Goal: Information Seeking & Learning: Check status

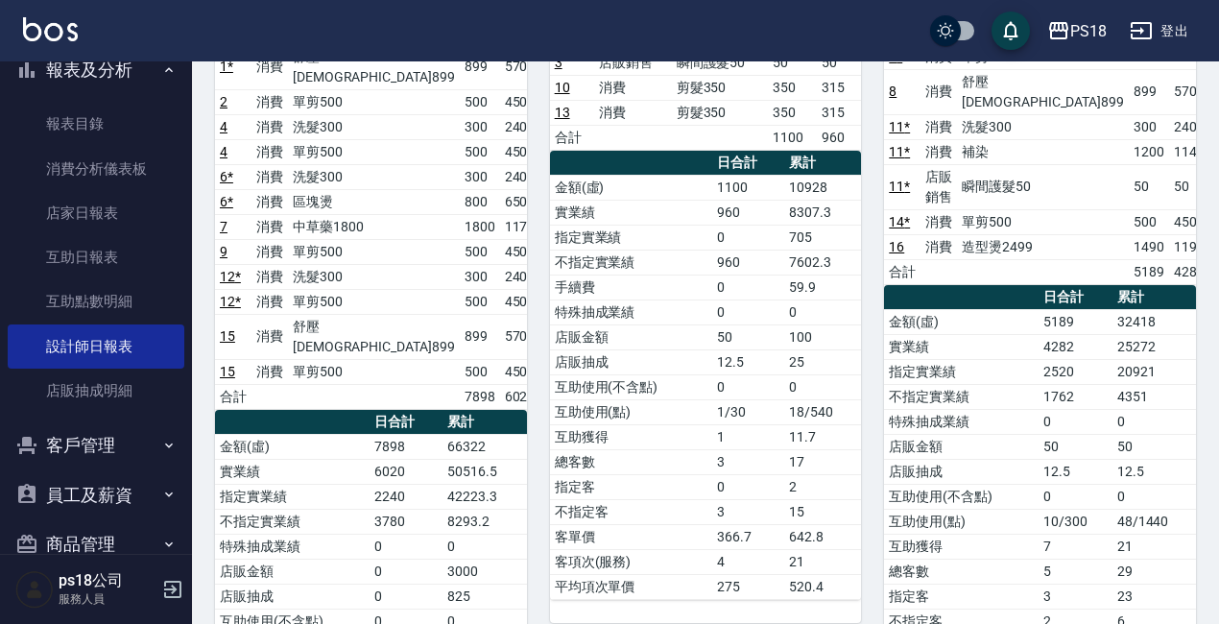
scroll to position [192, 0]
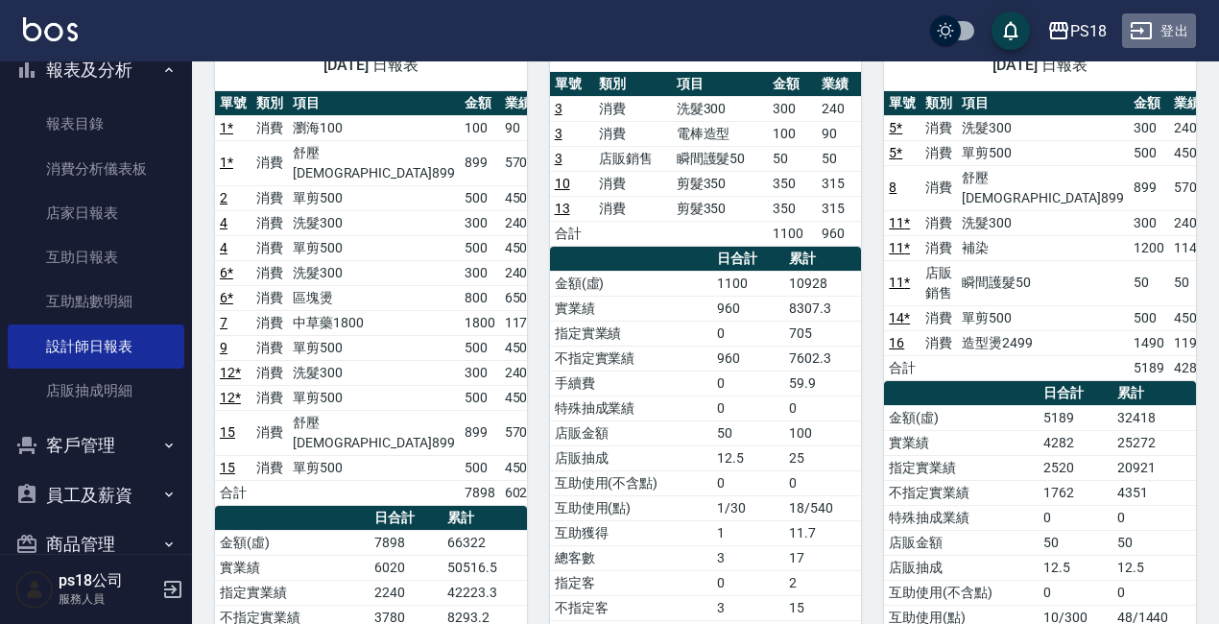
click at [1162, 26] on button "登出" at bounding box center [1159, 31] width 74 height 36
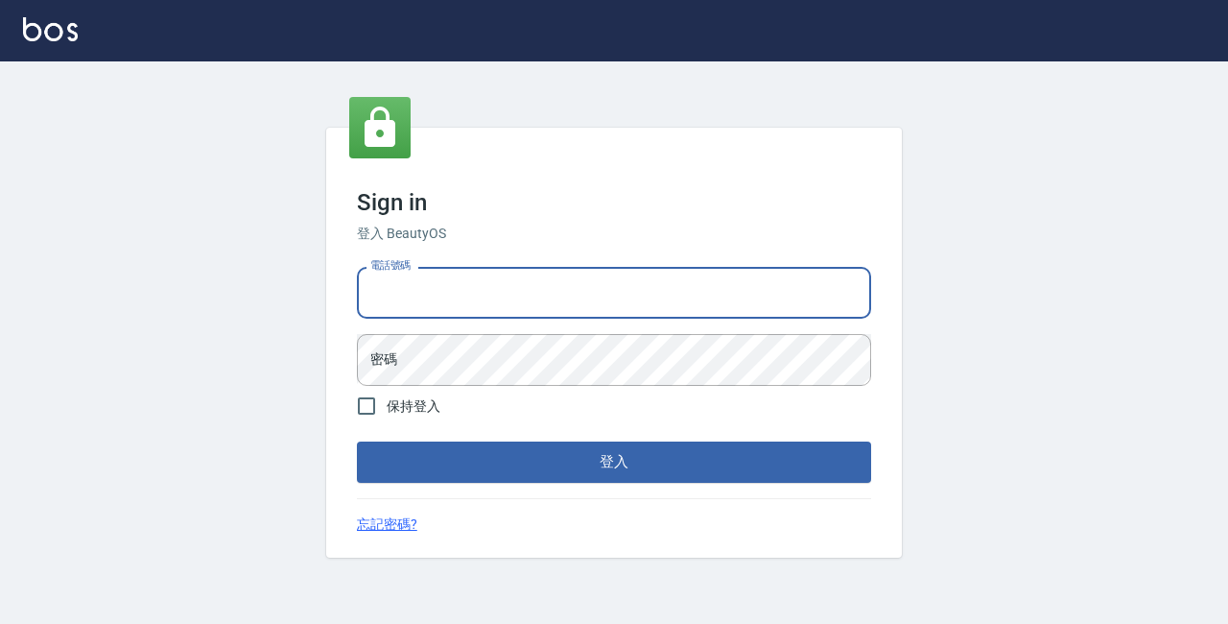
type input "0928704656"
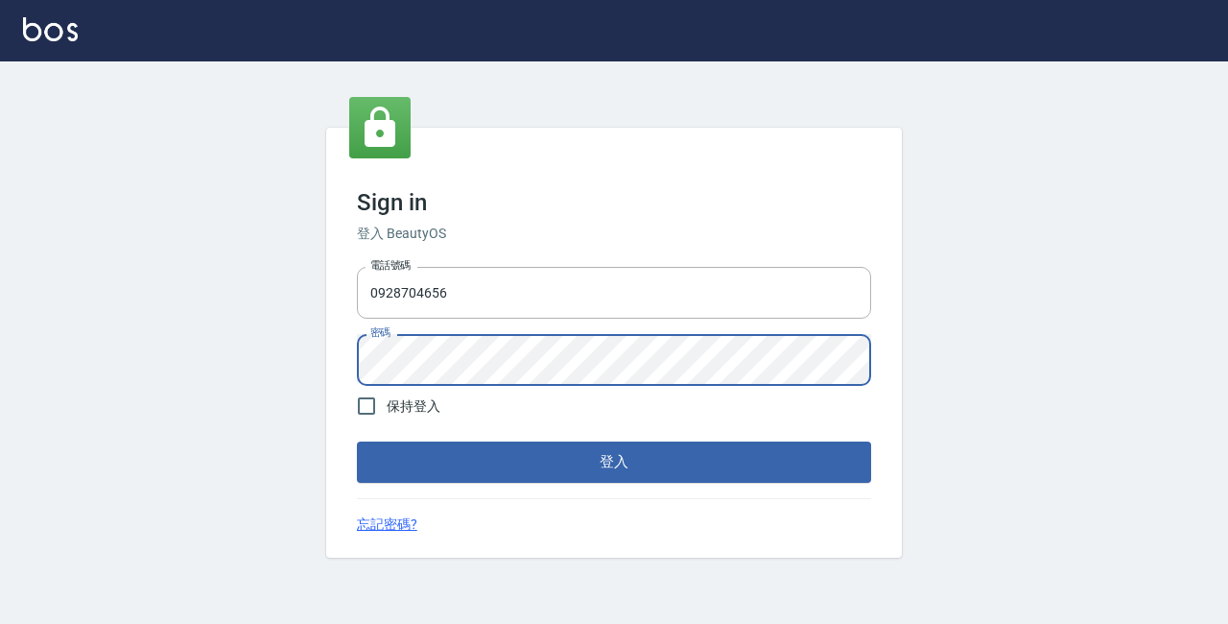
drag, startPoint x: 576, startPoint y: 465, endPoint x: 549, endPoint y: 442, distance: 34.8
click at [569, 465] on button "登入" at bounding box center [614, 461] width 514 height 40
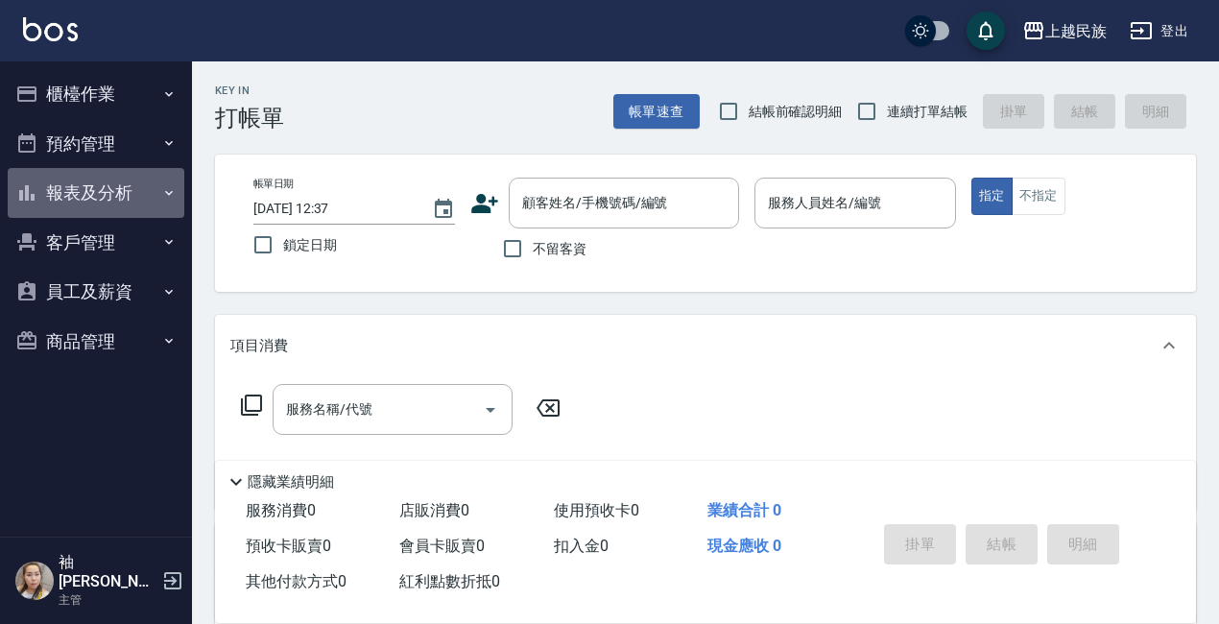
click at [88, 189] on button "報表及分析" at bounding box center [96, 193] width 177 height 50
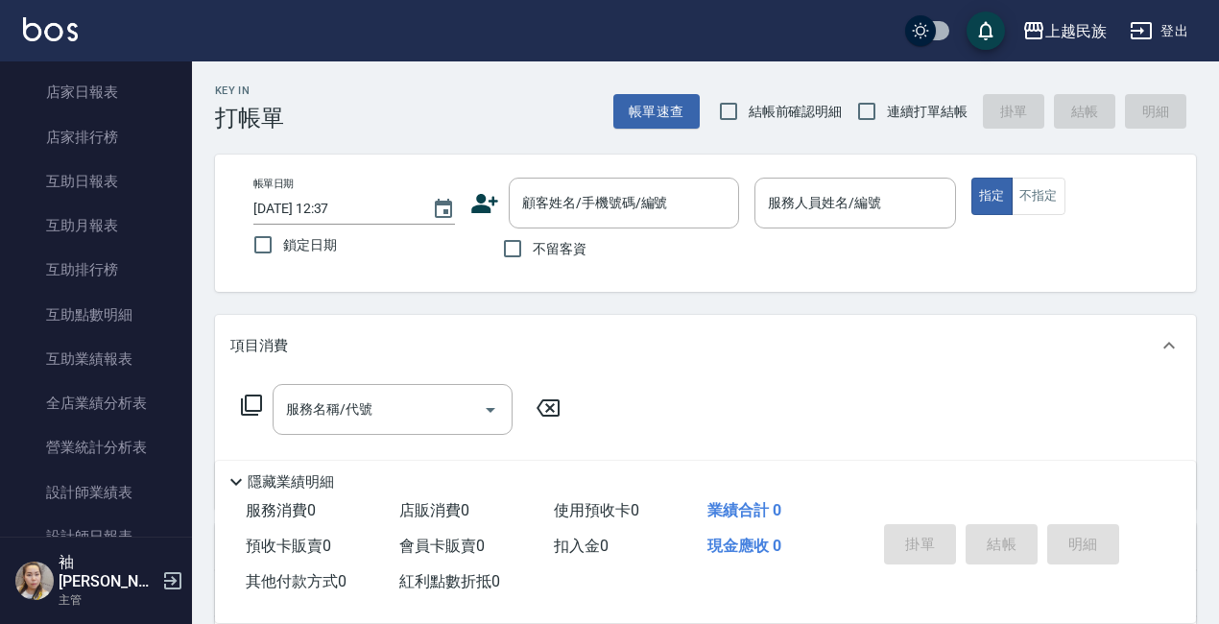
scroll to position [480, 0]
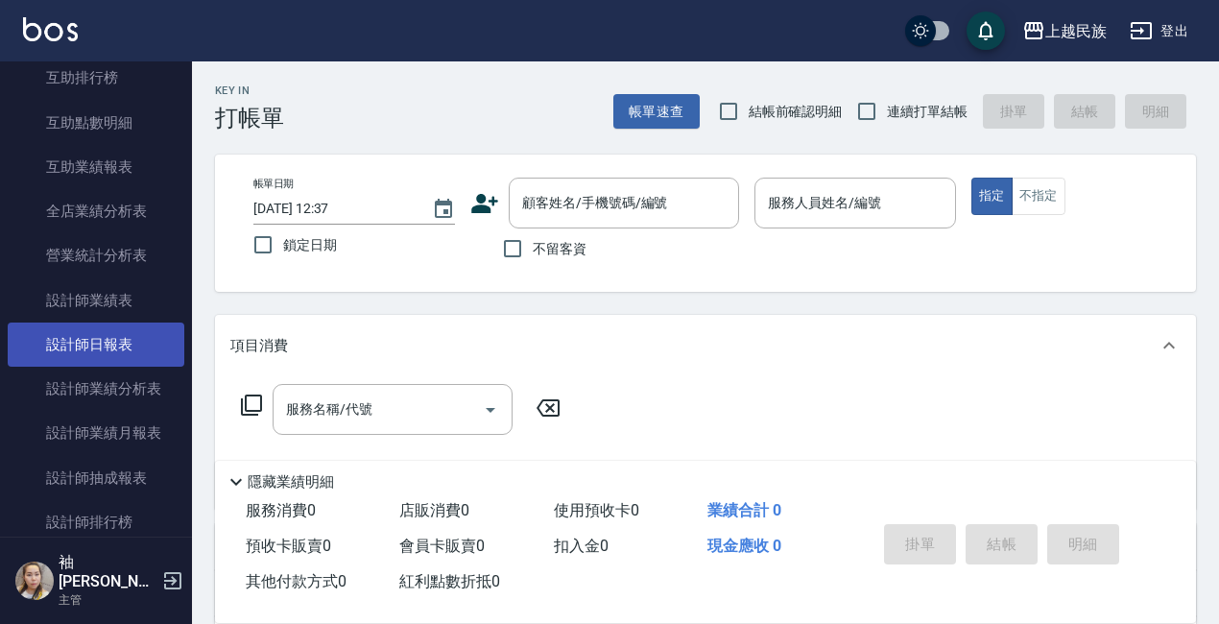
click at [80, 339] on link "設計師日報表" at bounding box center [96, 344] width 177 height 44
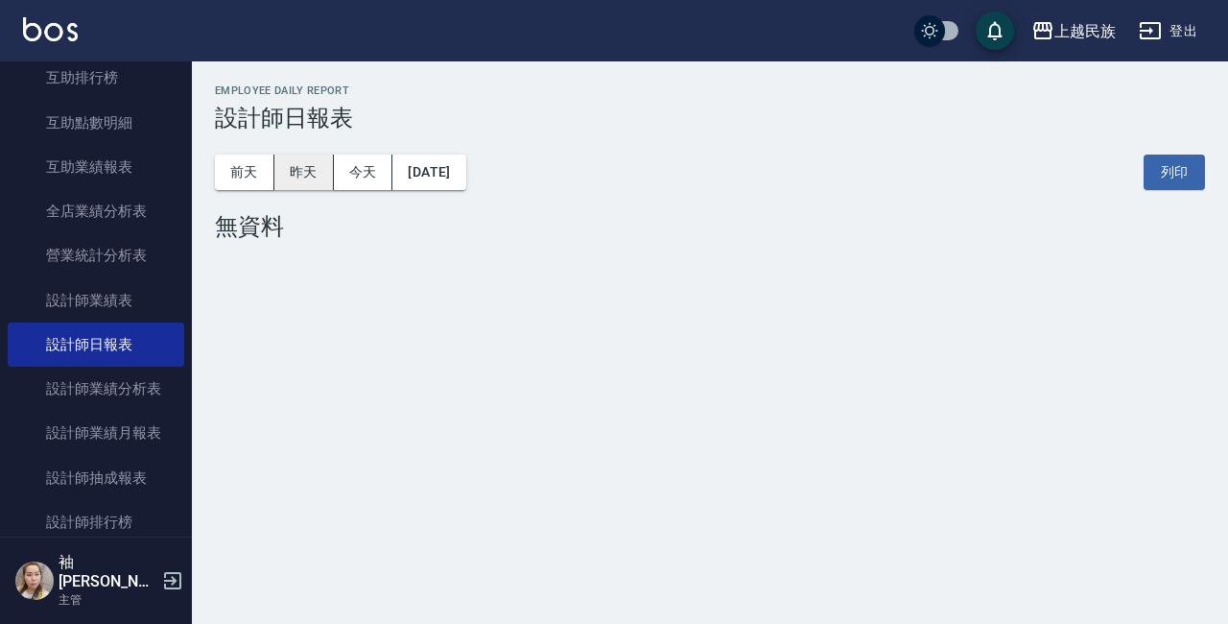
click at [301, 160] on button "昨天" at bounding box center [304, 173] width 60 height 36
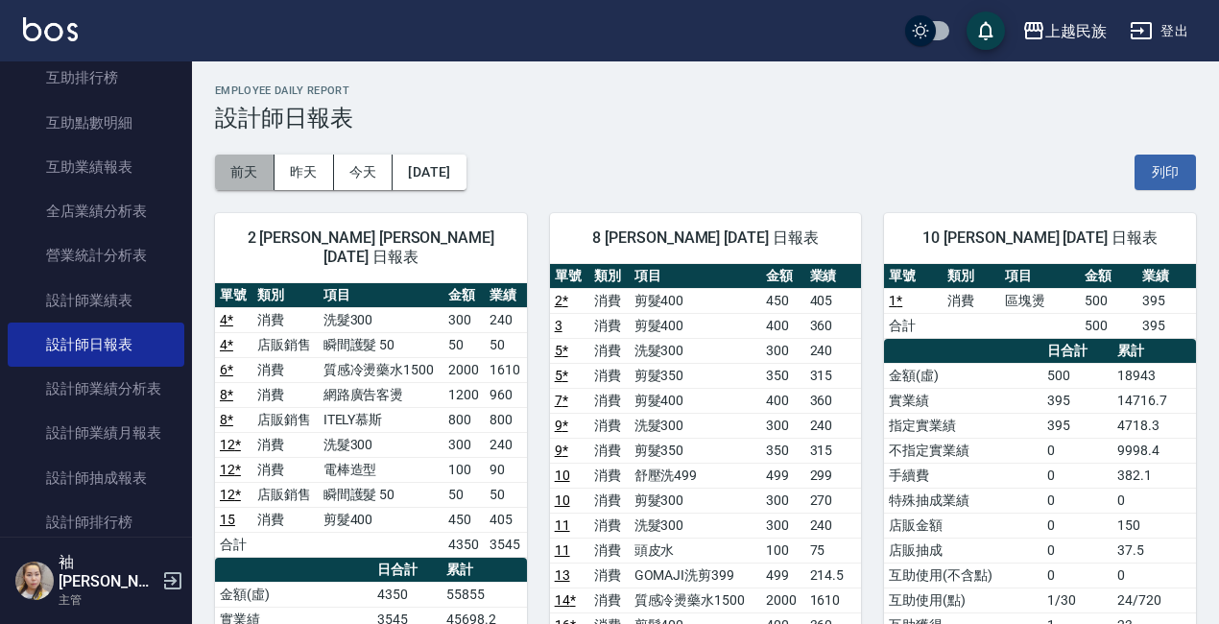
click at [248, 160] on button "前天" at bounding box center [245, 173] width 60 height 36
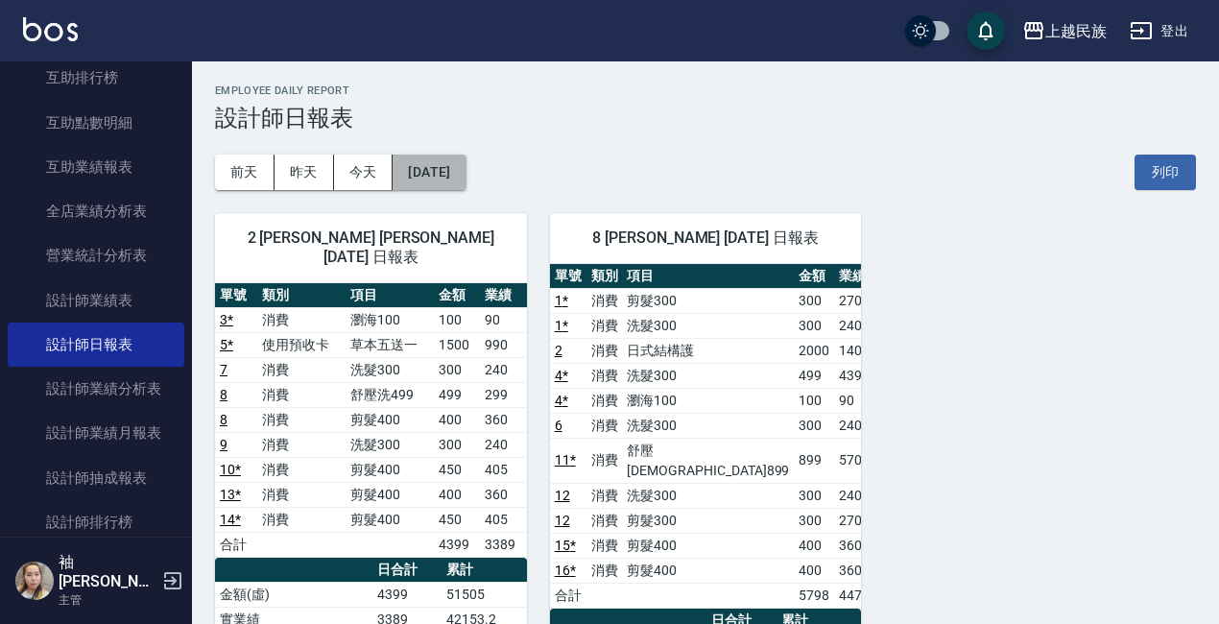
click at [465, 176] on button "[DATE]" at bounding box center [429, 173] width 73 height 36
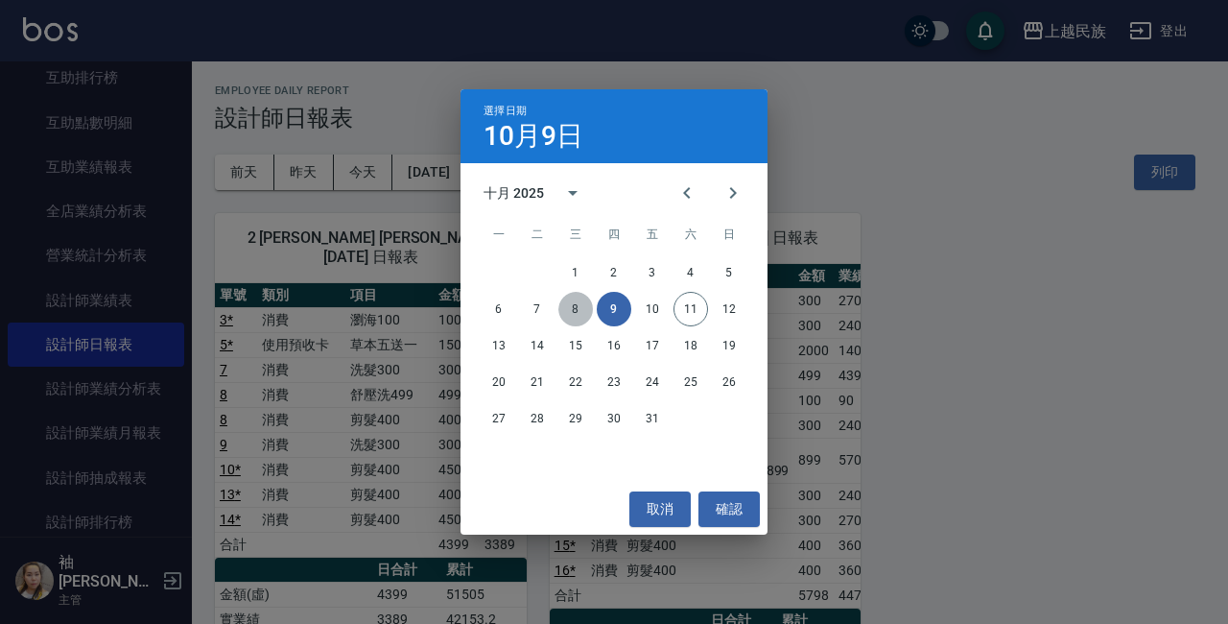
click at [576, 311] on button "8" at bounding box center [576, 309] width 35 height 35
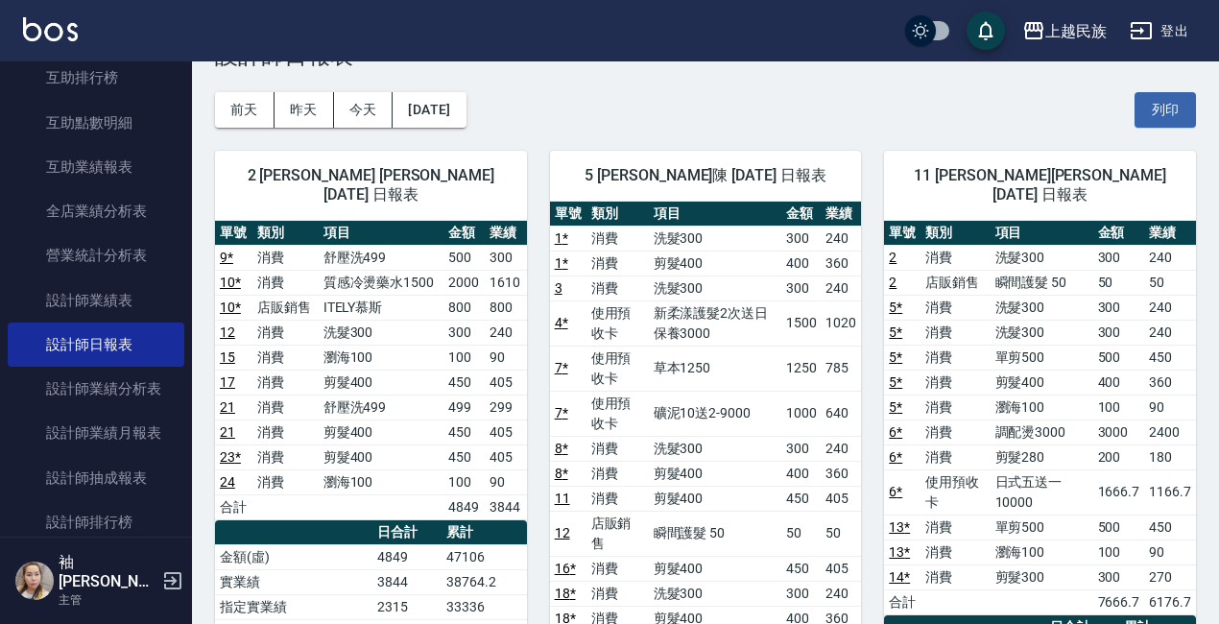
scroll to position [96, 0]
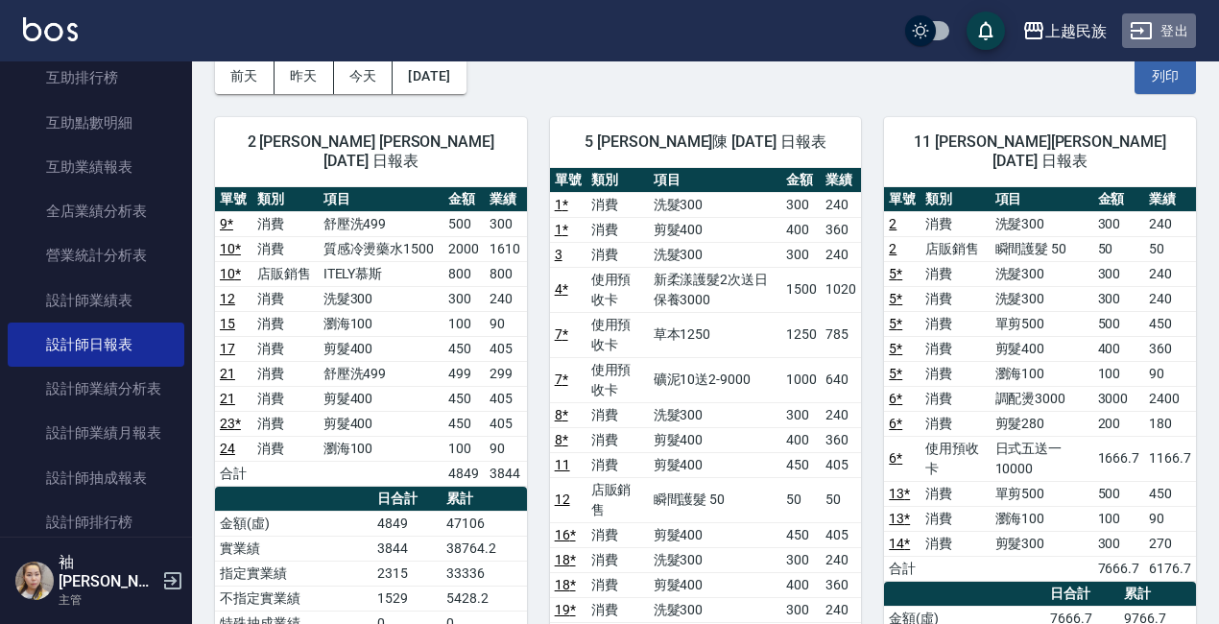
click at [1170, 31] on button "登出" at bounding box center [1159, 31] width 74 height 36
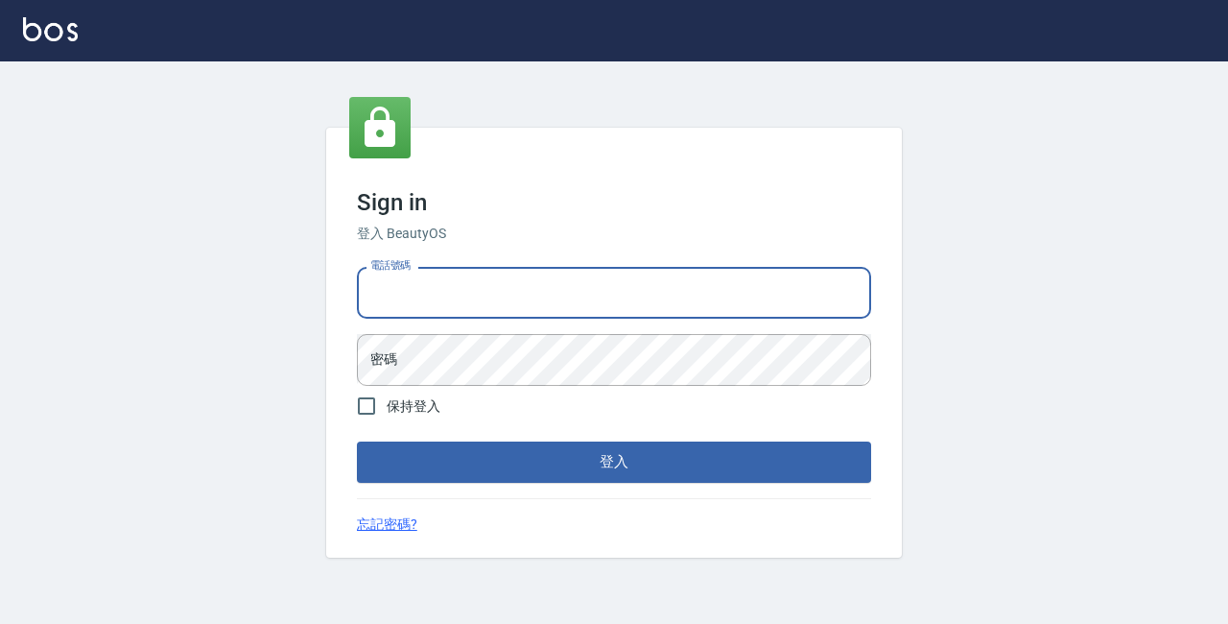
click at [527, 284] on input "電話號碼" at bounding box center [614, 293] width 514 height 52
type input "89729295"
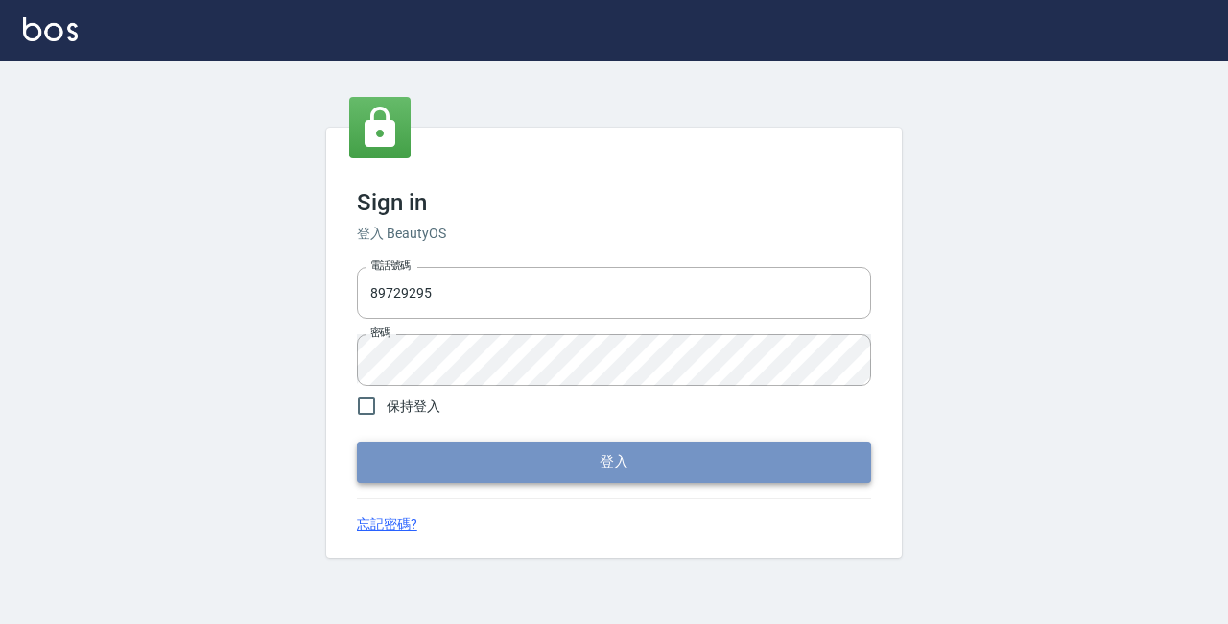
click at [571, 474] on button "登入" at bounding box center [614, 461] width 514 height 40
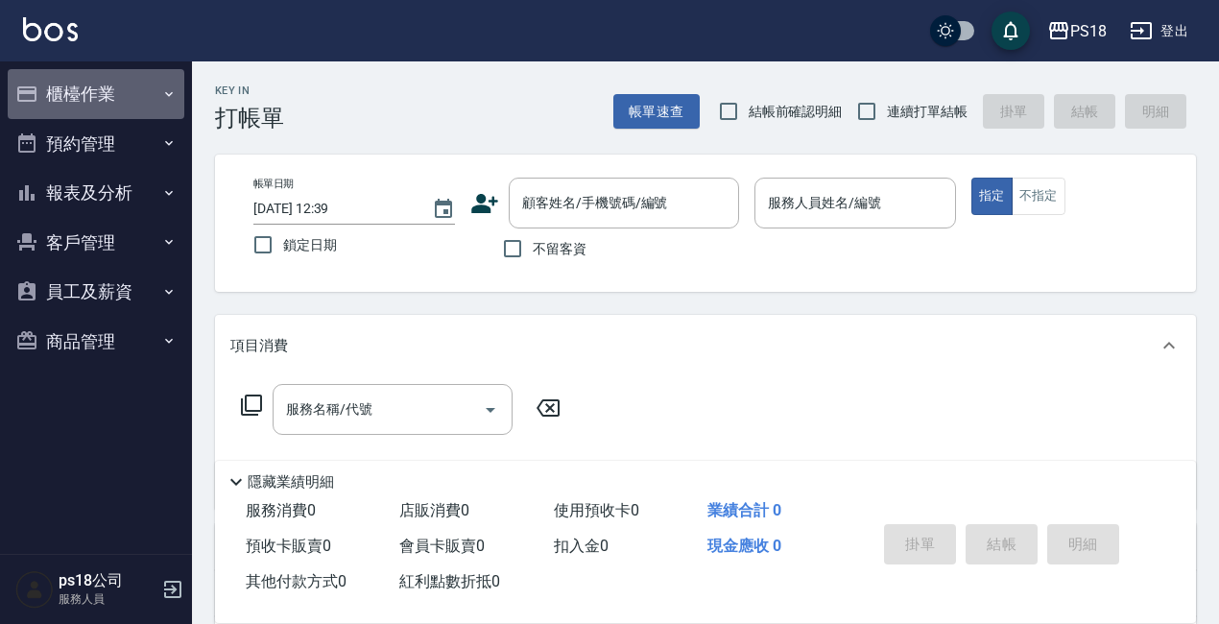
click at [64, 92] on button "櫃檯作業" at bounding box center [96, 94] width 177 height 50
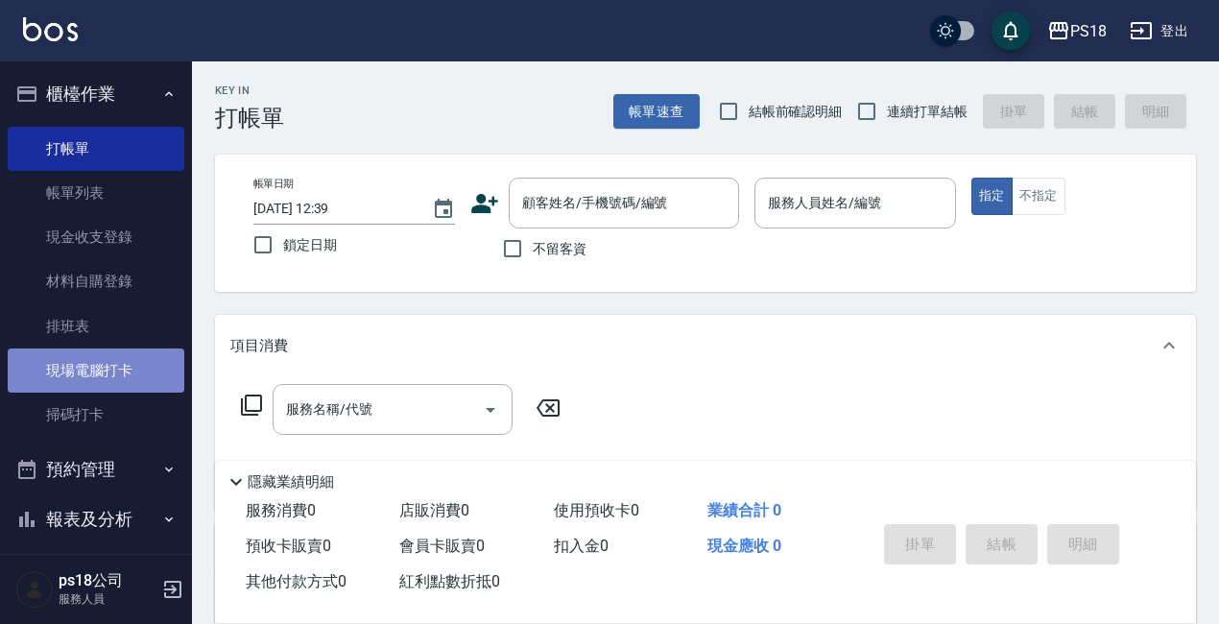
click at [110, 371] on link "現場電腦打卡" at bounding box center [96, 370] width 177 height 44
